Goal: Find specific page/section: Find specific page/section

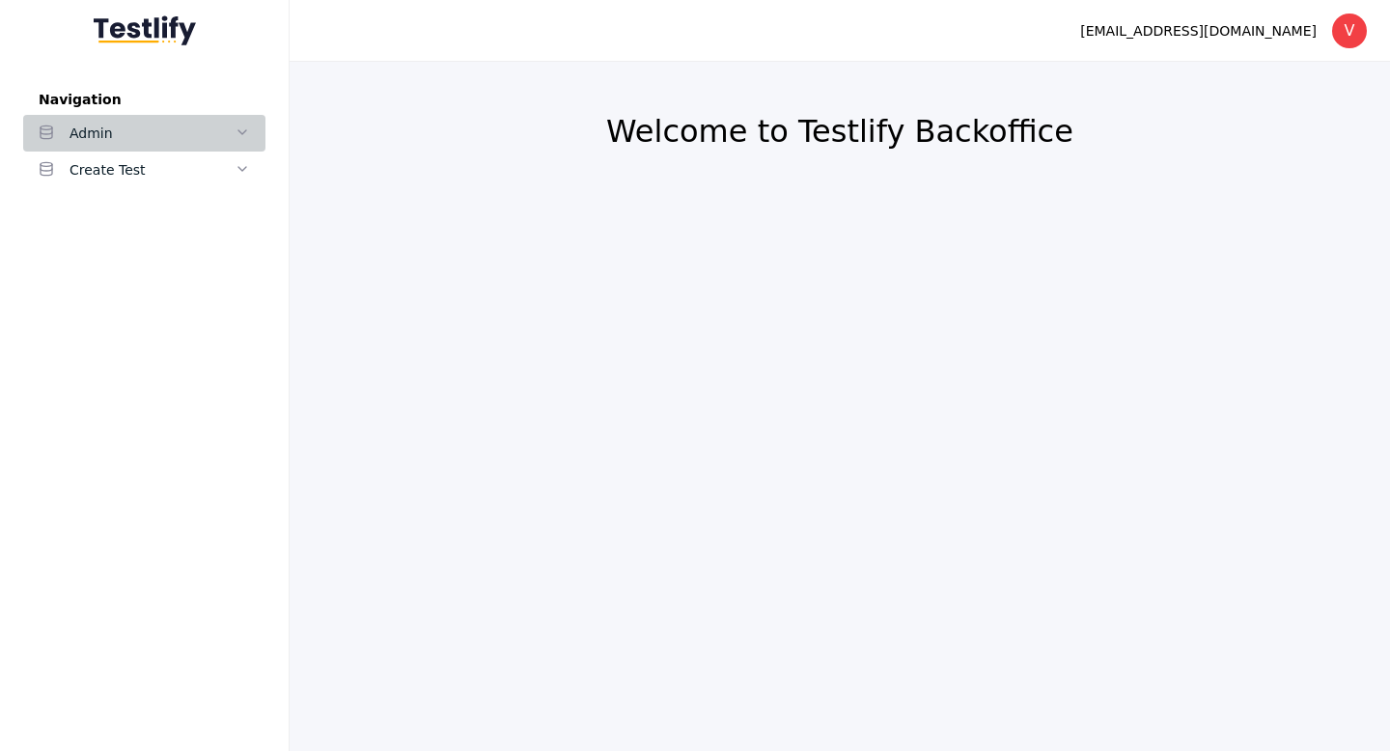
click at [128, 137] on div "Admin" at bounding box center [151, 133] width 165 height 23
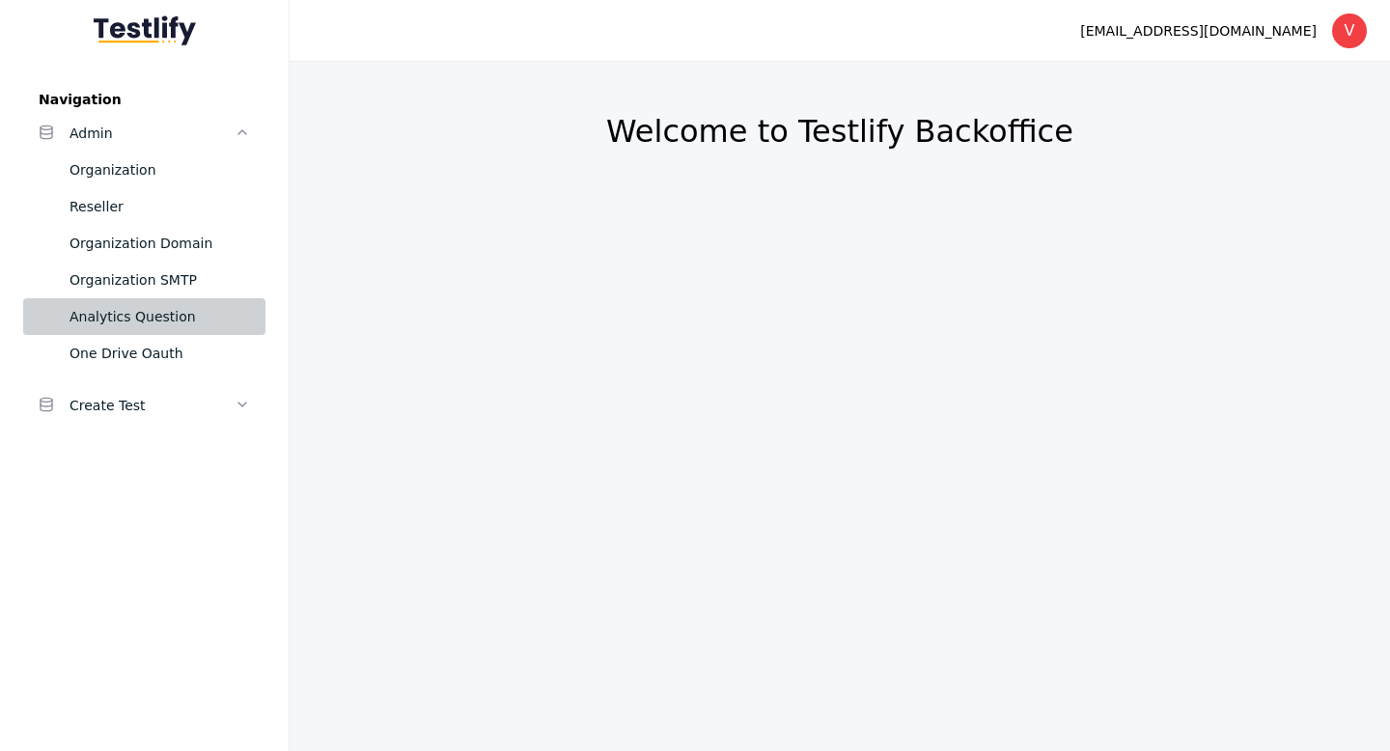
click at [132, 315] on div "Analytics Question" at bounding box center [159, 316] width 180 height 23
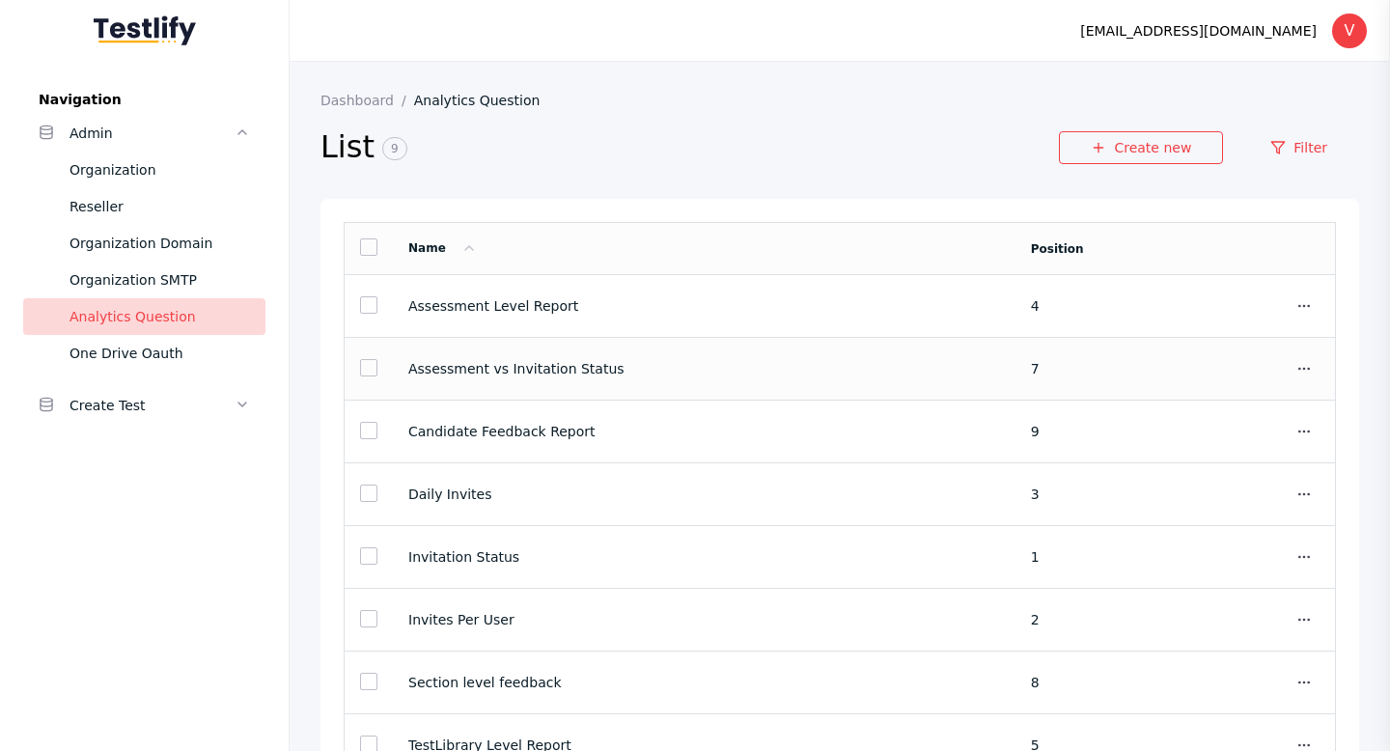
click at [574, 375] on section "Assessment vs Invitation Status" at bounding box center [704, 368] width 592 height 15
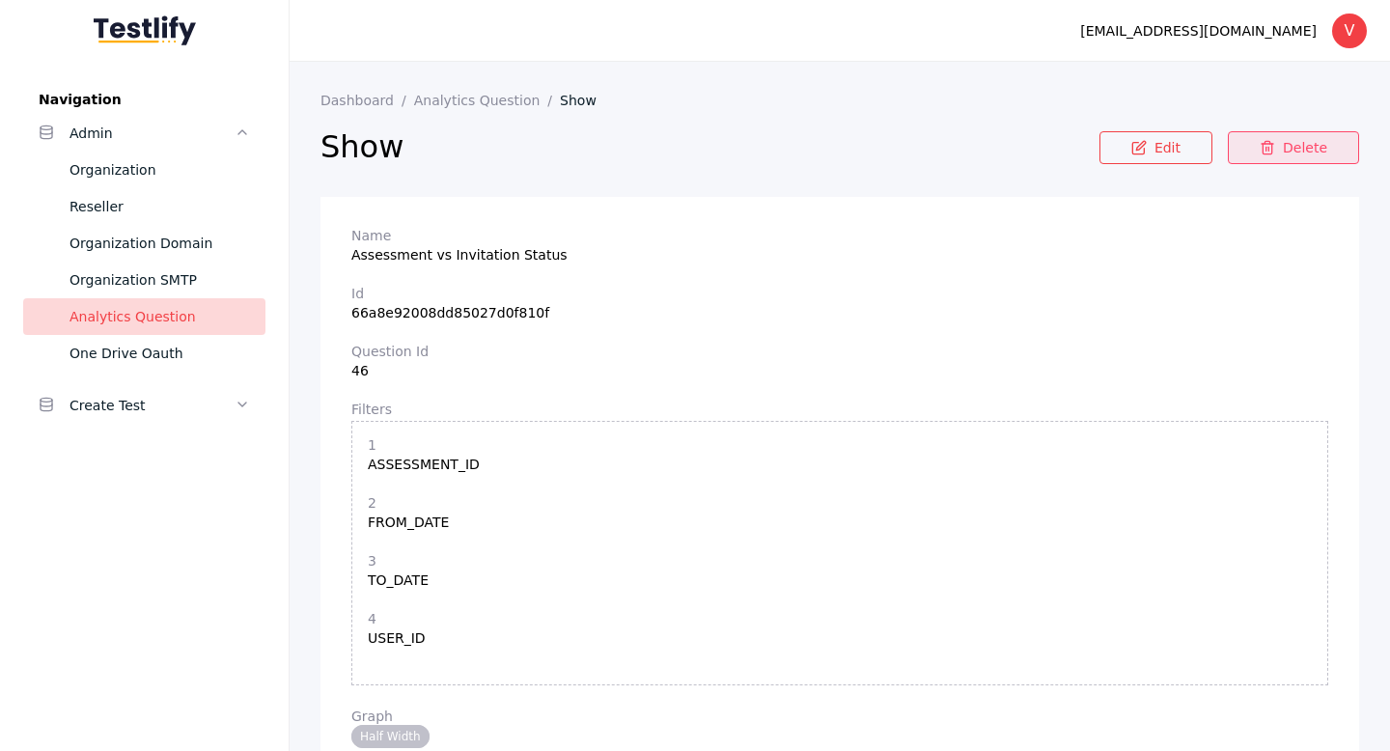
click at [1275, 151] on icon at bounding box center [1266, 147] width 15 height 15
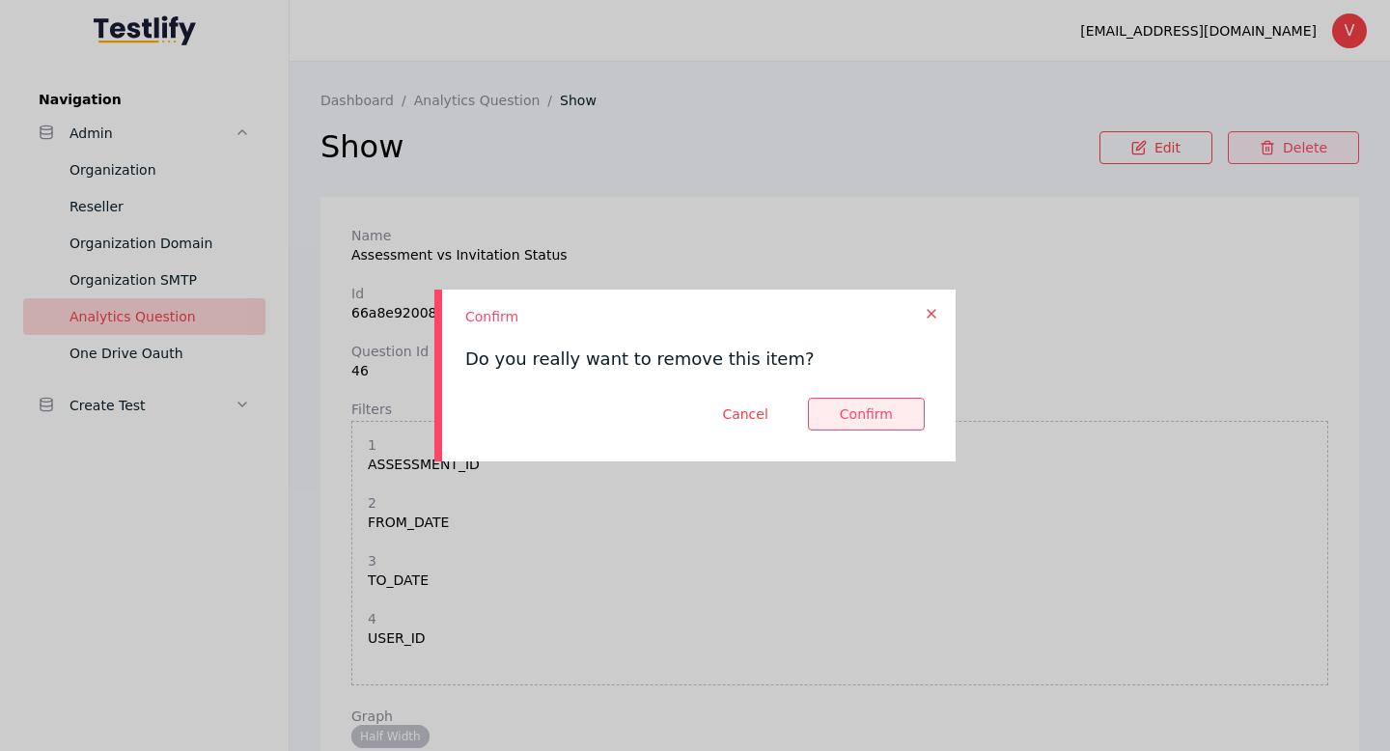
click at [877, 416] on button at bounding box center [866, 414] width 117 height 33
